Goal: Find specific page/section: Find specific page/section

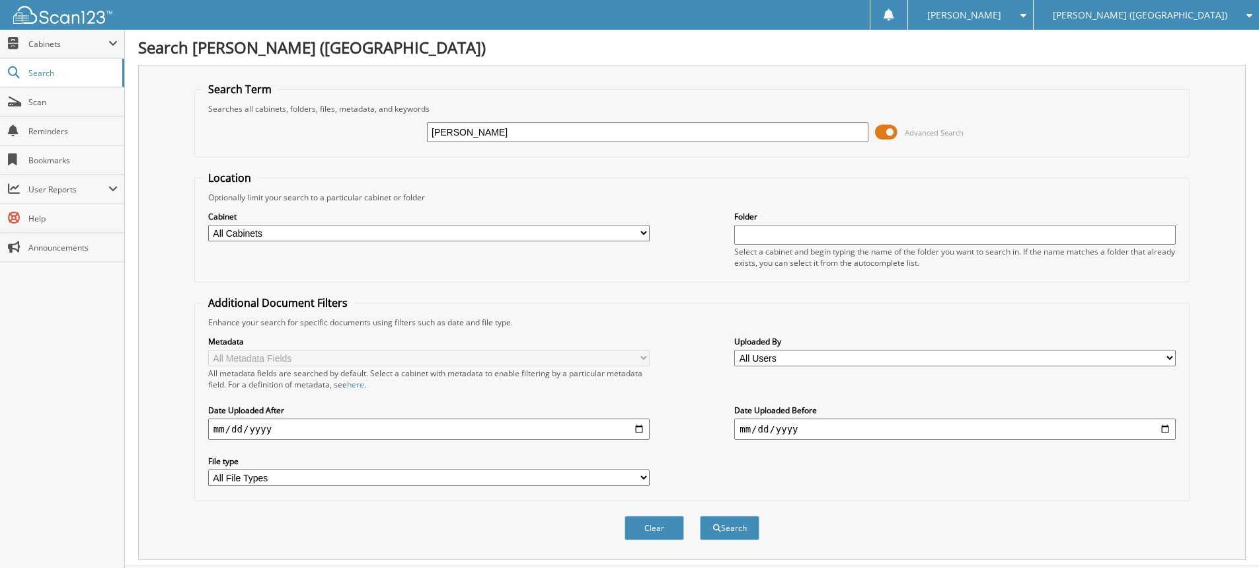
type input "[PERSON_NAME]"
click at [700, 515] on button "Search" at bounding box center [729, 527] width 59 height 24
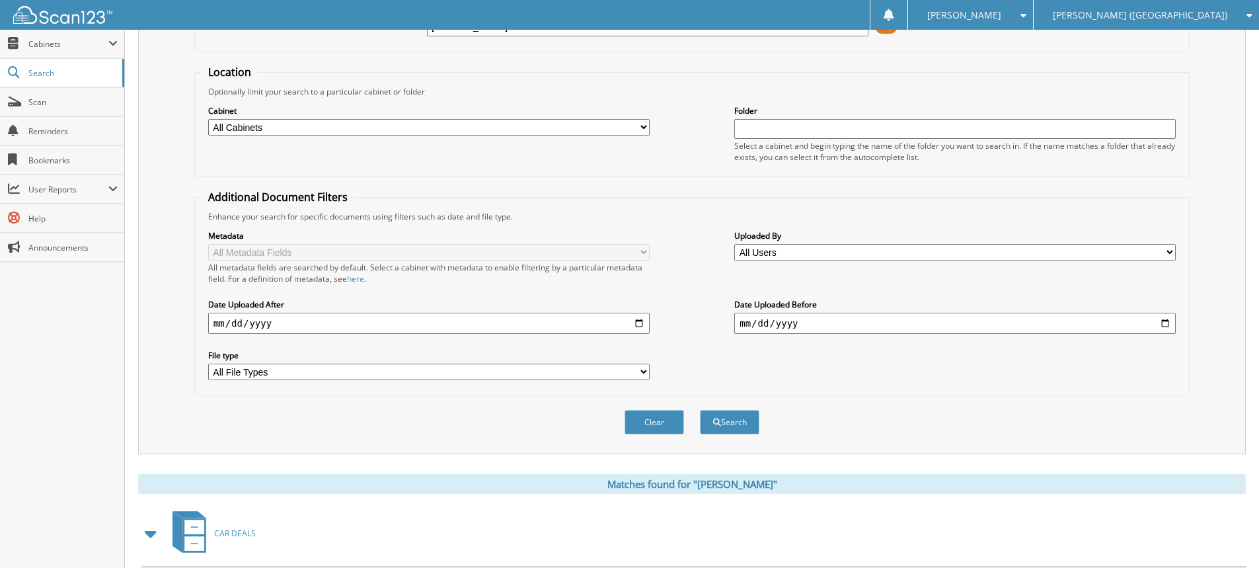
scroll to position [244, 0]
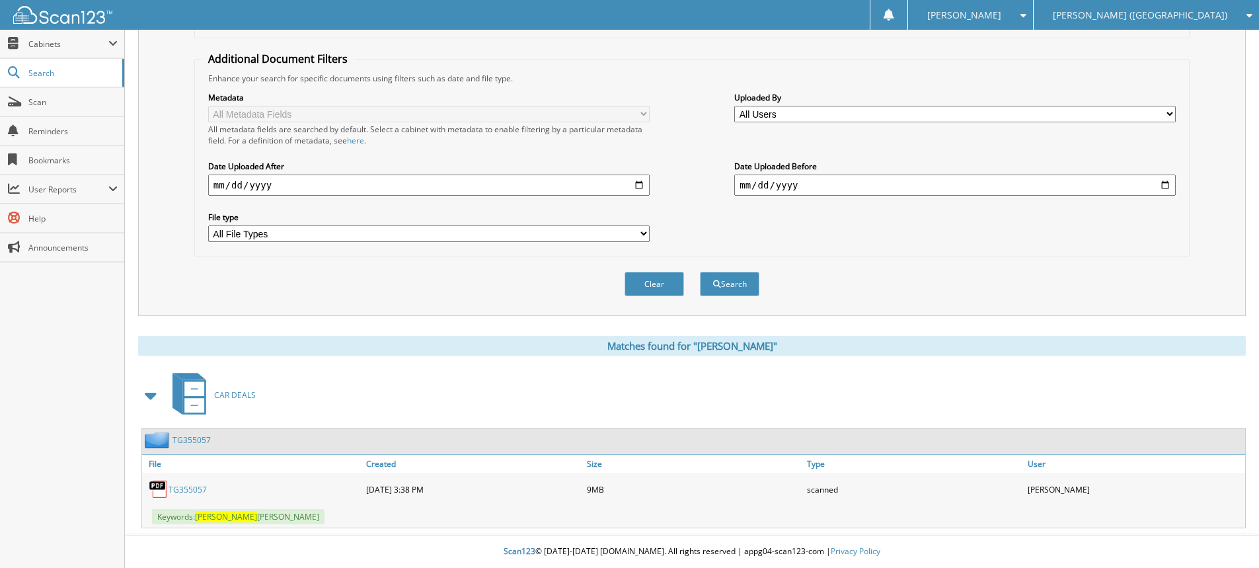
click at [192, 489] on link "TG355057" at bounding box center [187, 489] width 38 height 11
click at [55, 104] on span "Scan" at bounding box center [72, 101] width 89 height 11
